Goal: Transaction & Acquisition: Purchase product/service

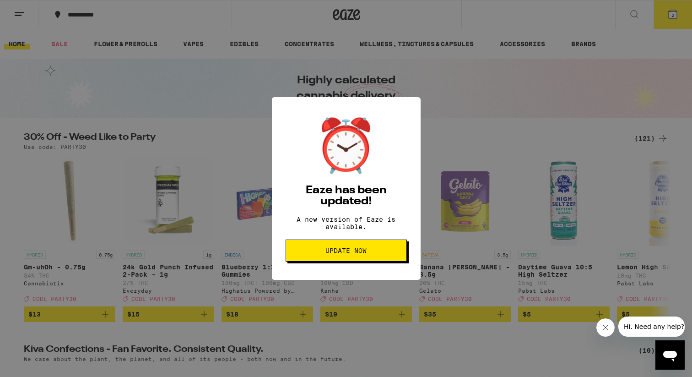
click at [321, 248] on button "Update Now" at bounding box center [346, 250] width 121 height 22
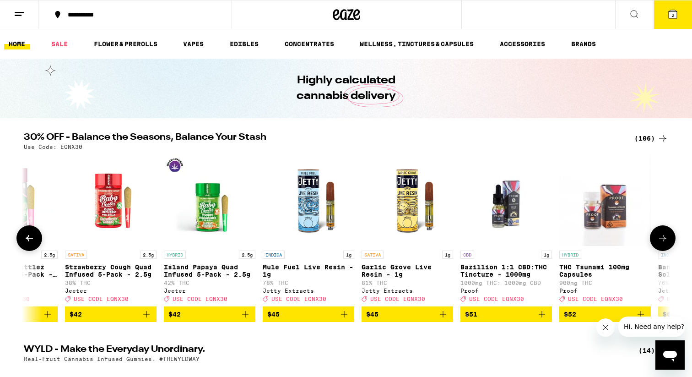
scroll to position [0, 8759]
